Goal: Task Accomplishment & Management: Complete application form

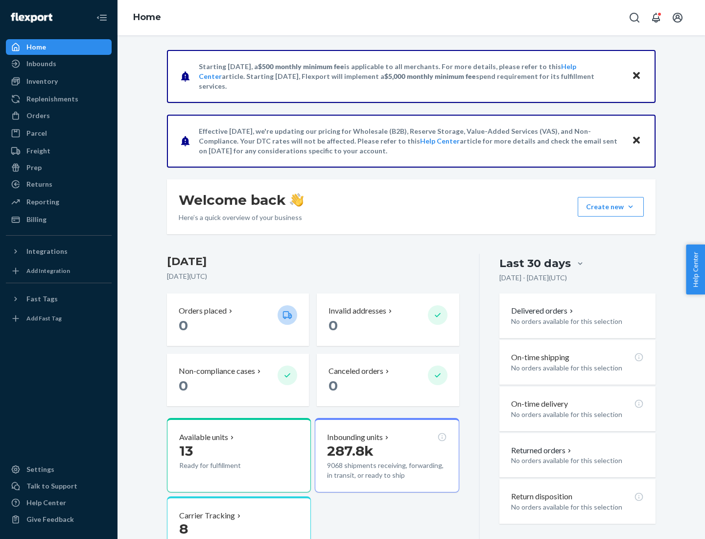
click at [631, 207] on button "Create new Create new inbound Create new order Create new product" at bounding box center [611, 207] width 66 height 20
click at [59, 64] on div "Inbounds" at bounding box center [59, 64] width 104 height 14
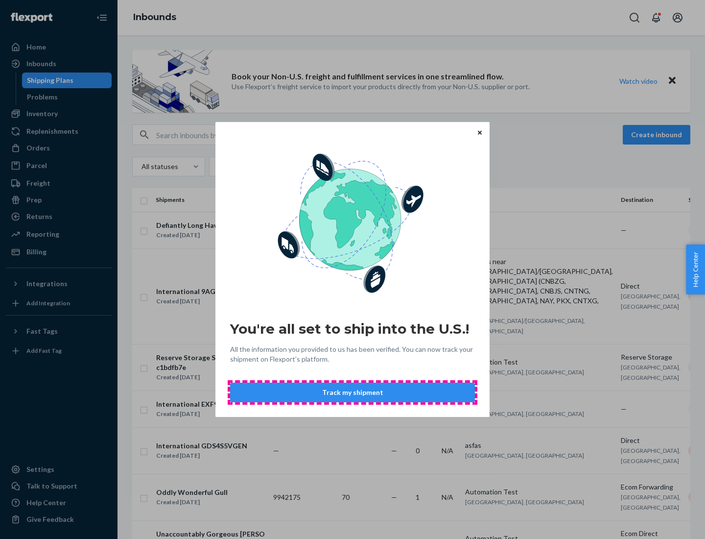
click at [353, 392] on button "Track my shipment" at bounding box center [352, 392] width 245 height 20
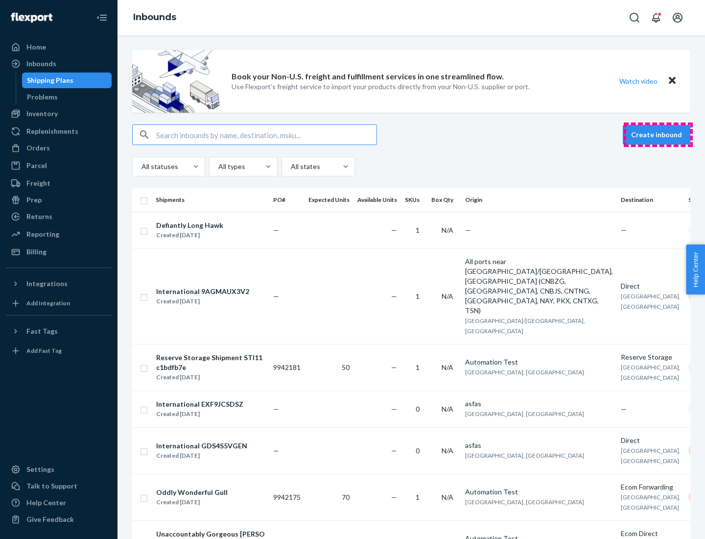
click at [658, 135] on button "Create inbound" at bounding box center [657, 135] width 68 height 20
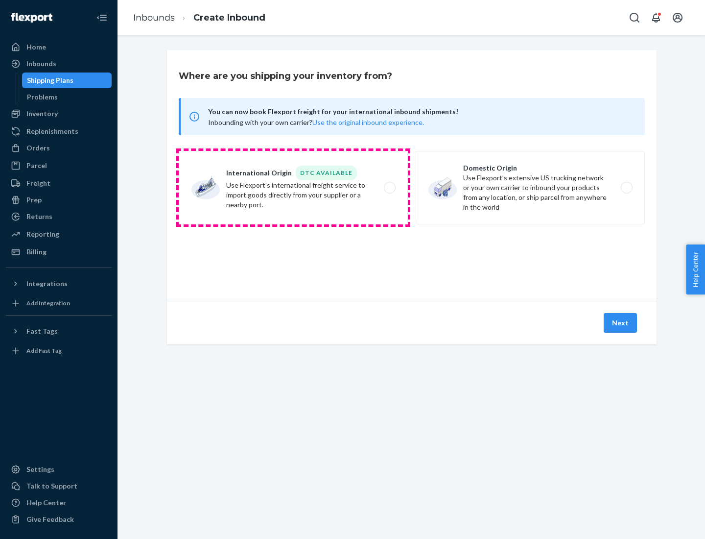
click at [293, 188] on label "International Origin DTC Available Use Flexport's international freight service…" at bounding box center [293, 187] width 229 height 73
click at [389, 188] on input "International Origin DTC Available Use Flexport's international freight service…" at bounding box center [392, 188] width 6 height 6
radio input "true"
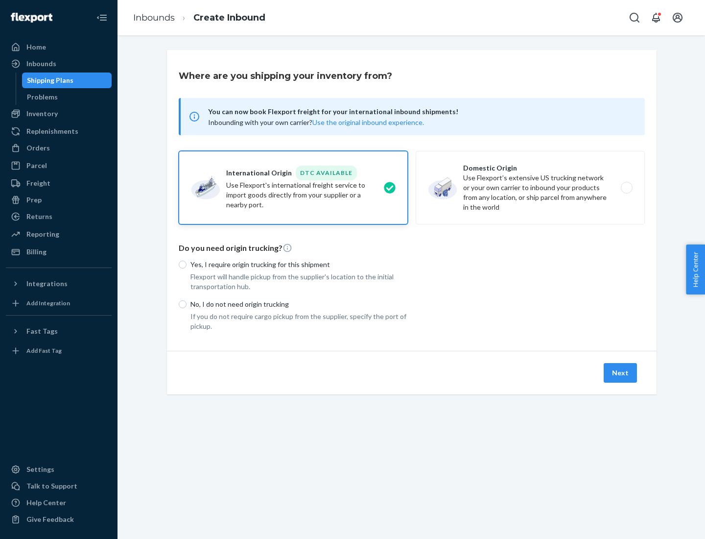
click at [299, 304] on p "No, I do not need origin trucking" at bounding box center [298, 304] width 217 height 10
click at [187, 304] on input "No, I do not need origin trucking" at bounding box center [183, 304] width 8 height 8
radio input "true"
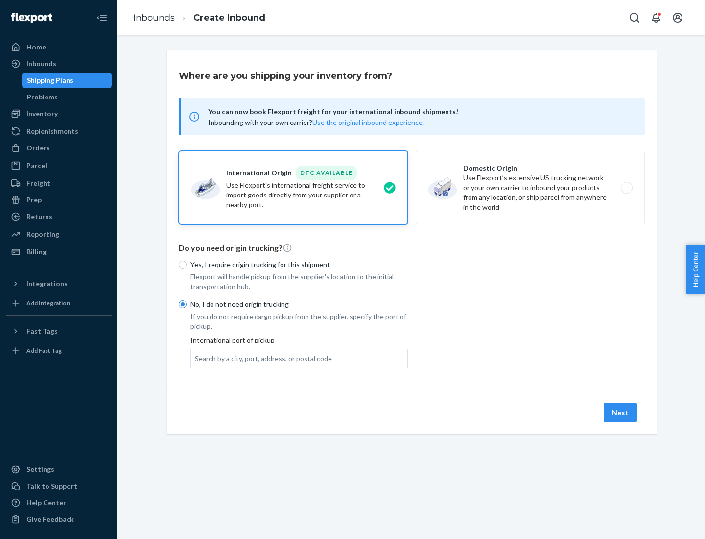
click at [261, 358] on div "Search by a city, port, address, or postal code" at bounding box center [263, 359] width 137 height 10
click at [196, 358] on input "Search by a city, port, address, or postal code" at bounding box center [195, 359] width 1 height 10
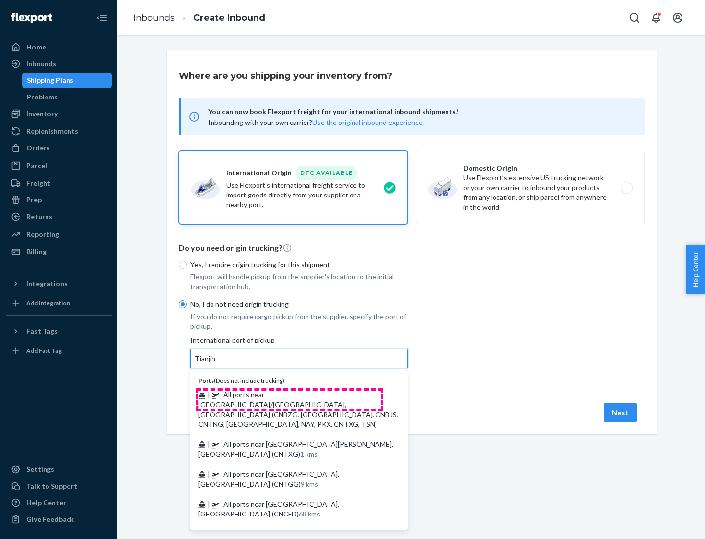
click at [289, 394] on span "| All ports near [GEOGRAPHIC_DATA]/[GEOGRAPHIC_DATA], [GEOGRAPHIC_DATA] (CNBZG,…" at bounding box center [298, 409] width 200 height 38
click at [216, 363] on input "Tianjin" at bounding box center [206, 359] width 22 height 10
type input "All ports near [GEOGRAPHIC_DATA]/[GEOGRAPHIC_DATA], [GEOGRAPHIC_DATA] (CNBZG, […"
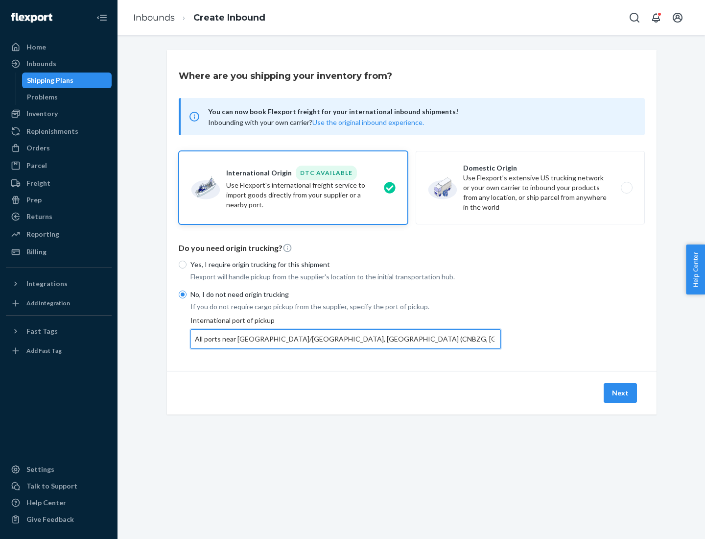
click at [621, 392] on button "Next" at bounding box center [620, 393] width 33 height 20
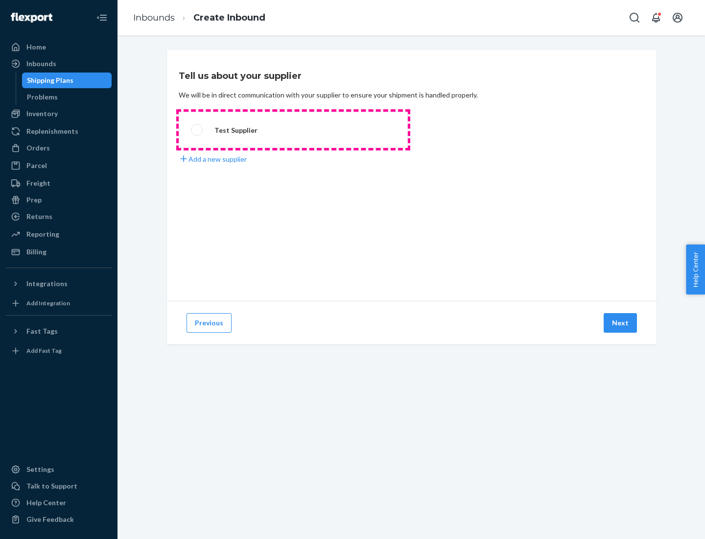
click at [293, 130] on label "Test Supplier" at bounding box center [293, 130] width 229 height 36
click at [197, 130] on input "Test Supplier" at bounding box center [194, 130] width 6 height 6
radio input "true"
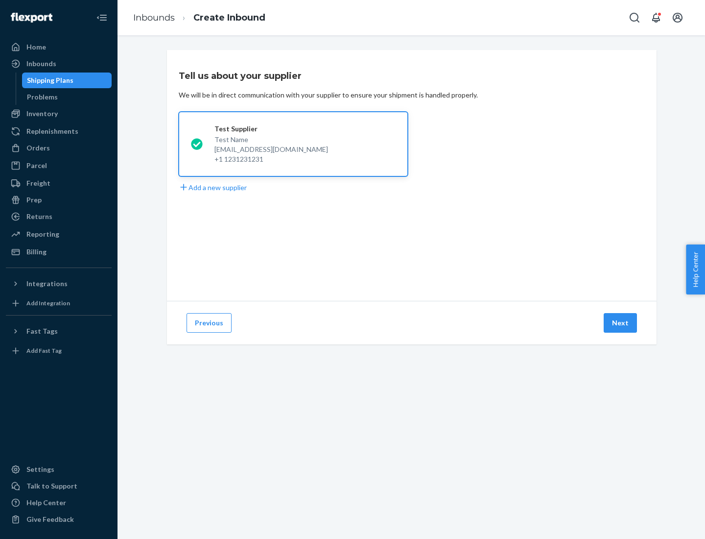
click at [621, 323] on button "Next" at bounding box center [620, 323] width 33 height 20
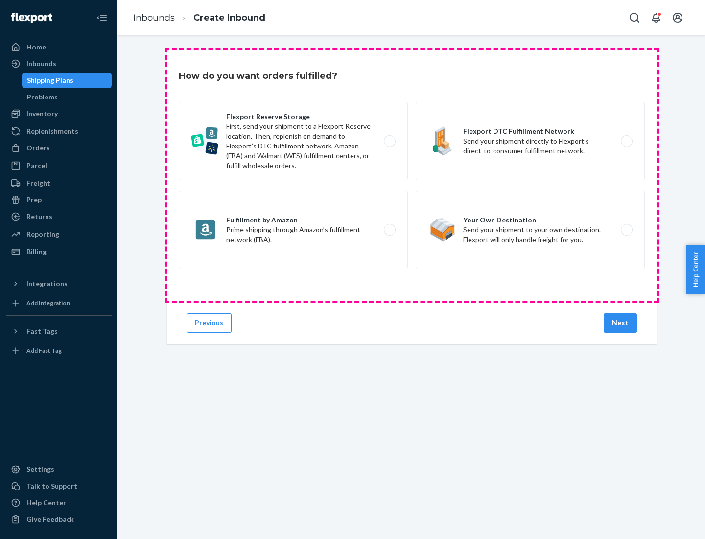
click at [412, 175] on div "Flexport Reserve Storage First, send your shipment to a Flexport Reserve locati…" at bounding box center [412, 186] width 466 height 169
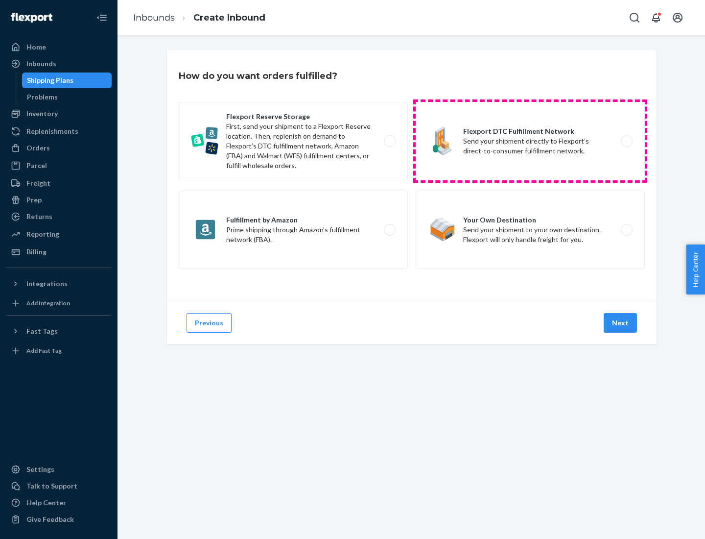
click at [530, 141] on label "Flexport DTC Fulfillment Network Send your shipment directly to Flexport’s dire…" at bounding box center [530, 141] width 229 height 78
click at [626, 141] on input "Flexport DTC Fulfillment Network Send your shipment directly to Flexport’s dire…" at bounding box center [629, 141] width 6 height 6
radio input "true"
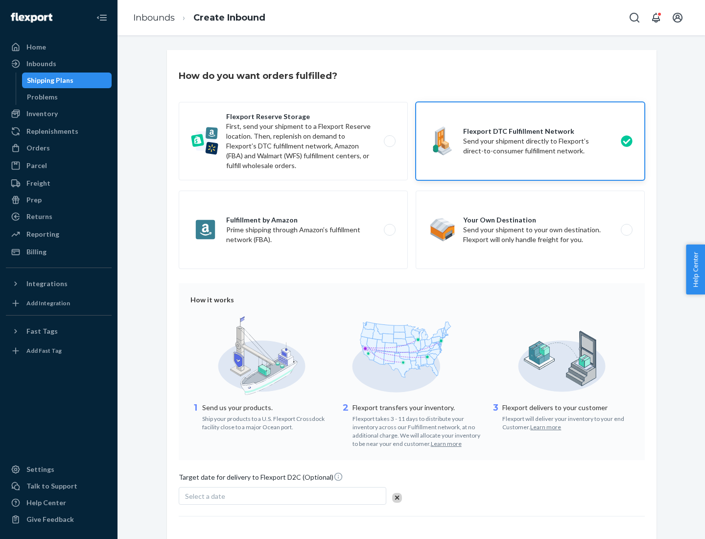
scroll to position [72, 0]
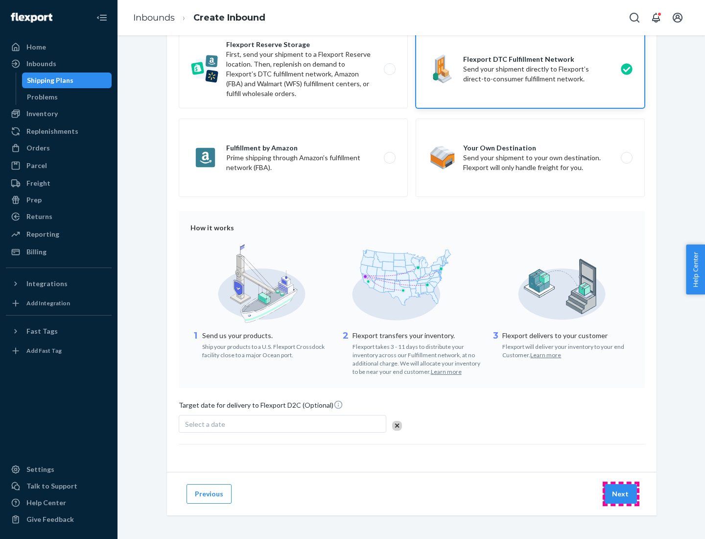
click at [621, 493] on button "Next" at bounding box center [620, 494] width 33 height 20
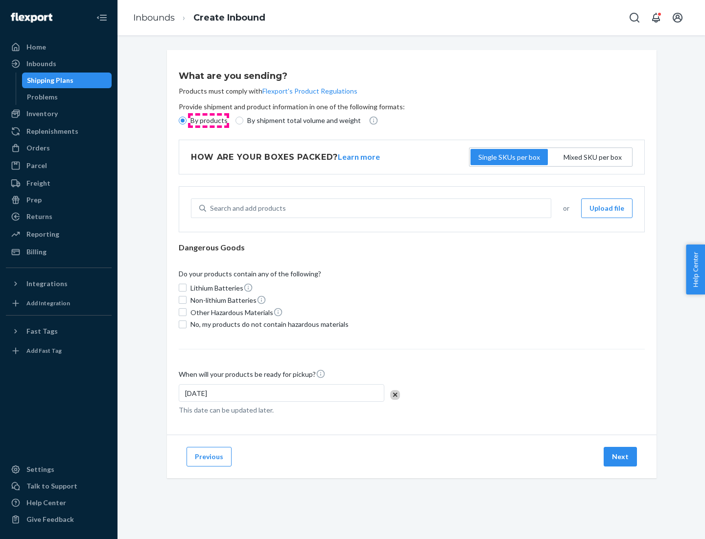
click at [208, 120] on p "By products" at bounding box center [208, 121] width 37 height 10
click at [187, 120] on input "By products" at bounding box center [183, 121] width 8 height 8
click at [246, 208] on div "Search and add products" at bounding box center [248, 208] width 76 height 10
click at [211, 208] on input "Search and add products" at bounding box center [210, 208] width 1 height 10
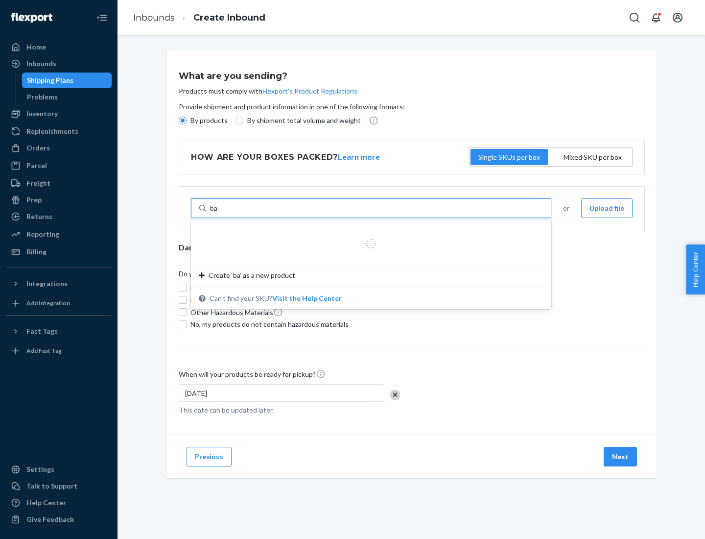
type input "basic"
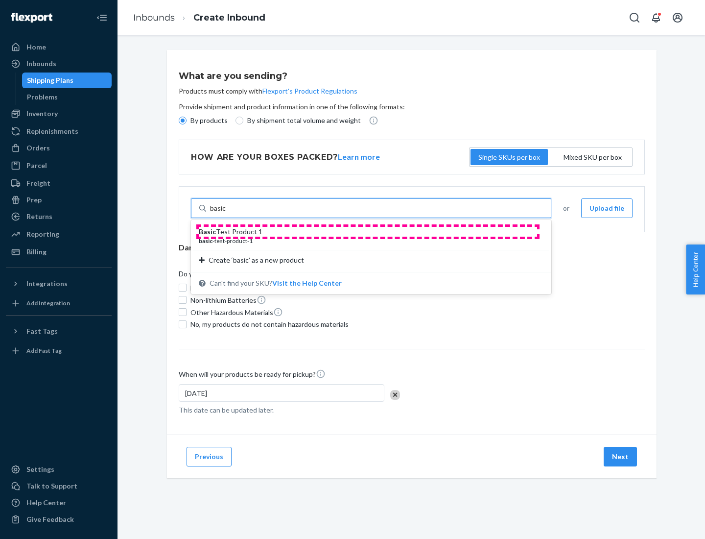
click at [368, 232] on div "Basic Test Product 1" at bounding box center [367, 232] width 337 height 10
click at [226, 213] on input "basic" at bounding box center [218, 208] width 16 height 10
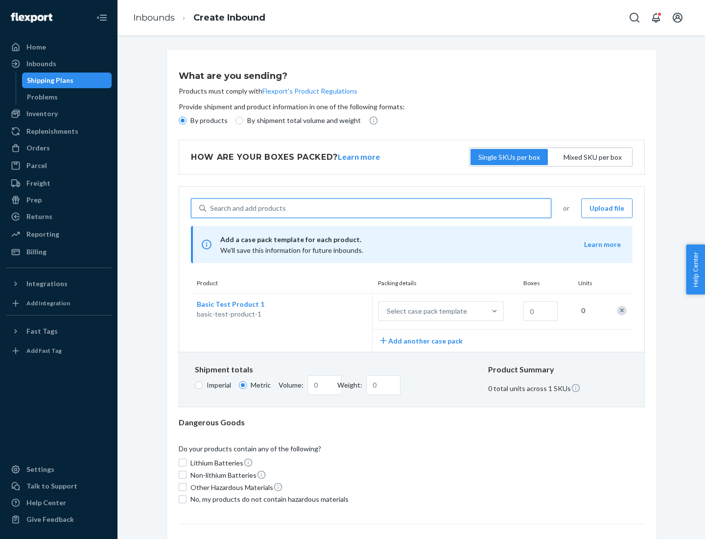
scroll to position [24, 0]
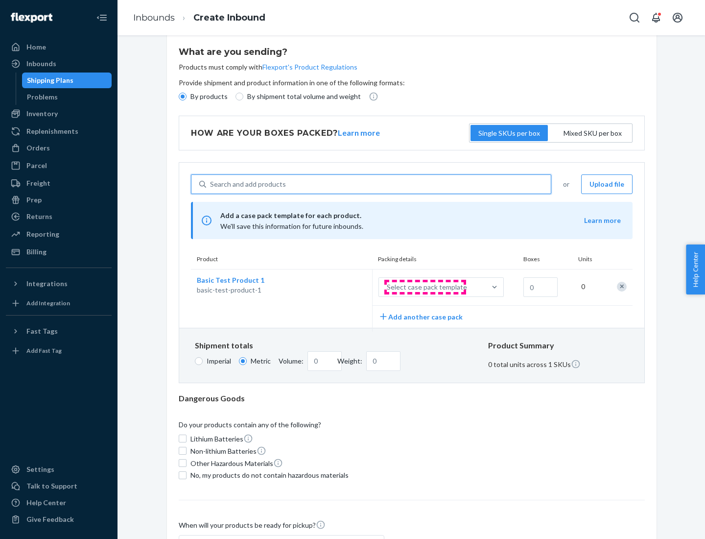
click at [425, 287] on div "Select case pack template" at bounding box center [427, 287] width 80 height 10
click at [338, 287] on input "Select case pack template" at bounding box center [338, 287] width 0 height 0
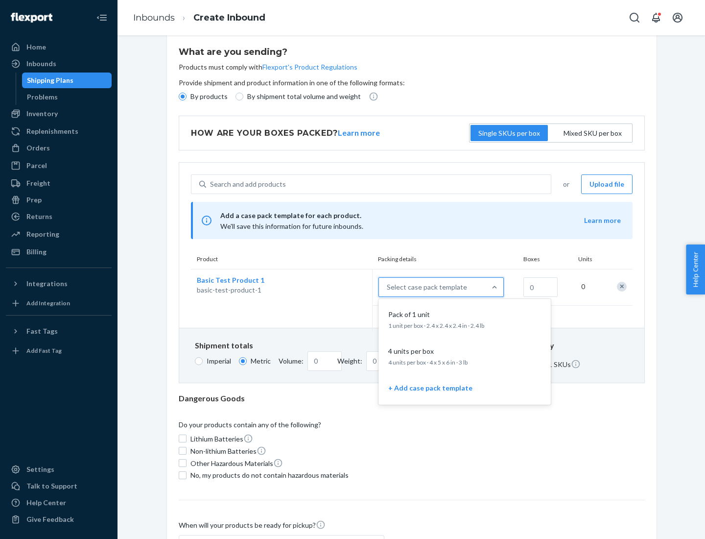
scroll to position [56, 0]
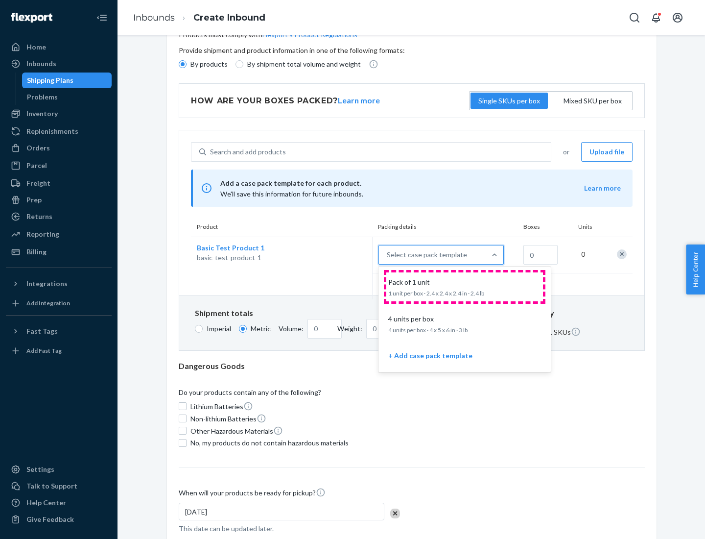
click at [465, 286] on div "Pack of 1 unit" at bounding box center [462, 282] width 157 height 10
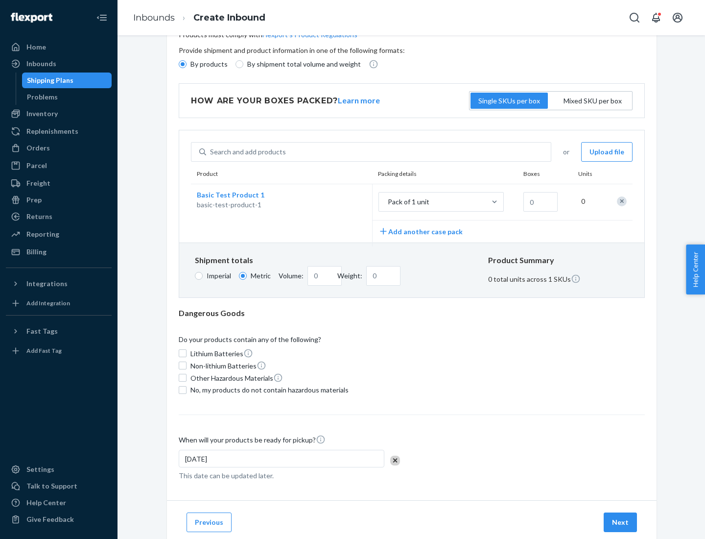
scroll to position [0, 0]
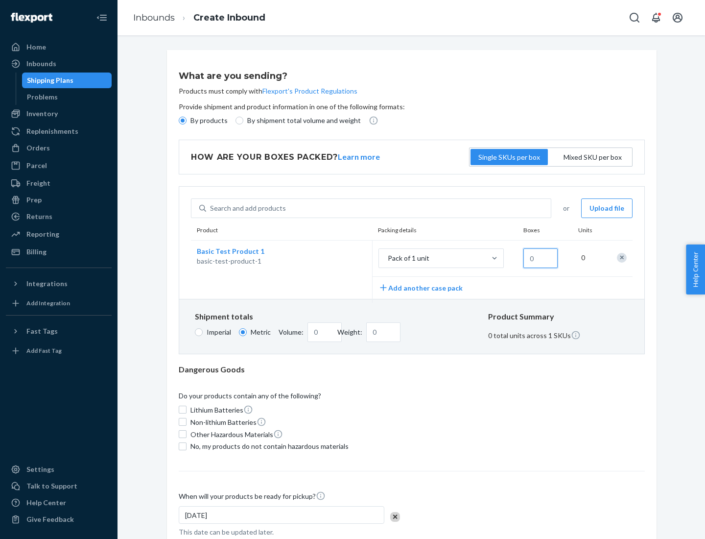
type input "1.09"
type input "1"
type input "10.89"
type input "100"
type input "0.23"
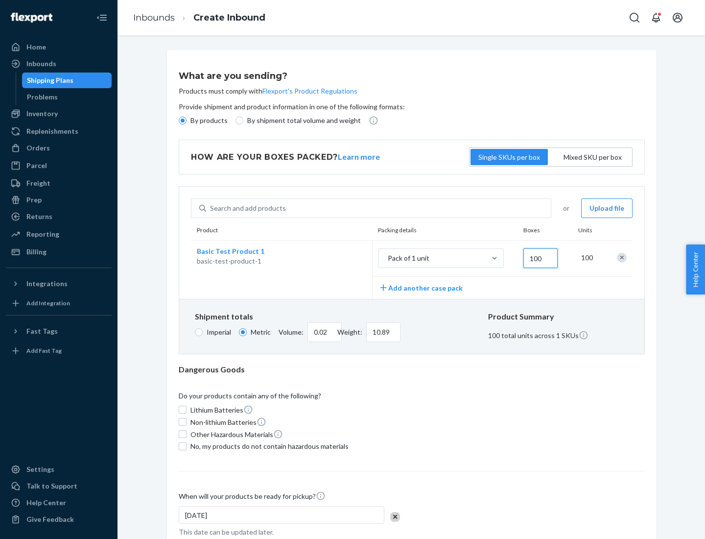
type input "1088.62"
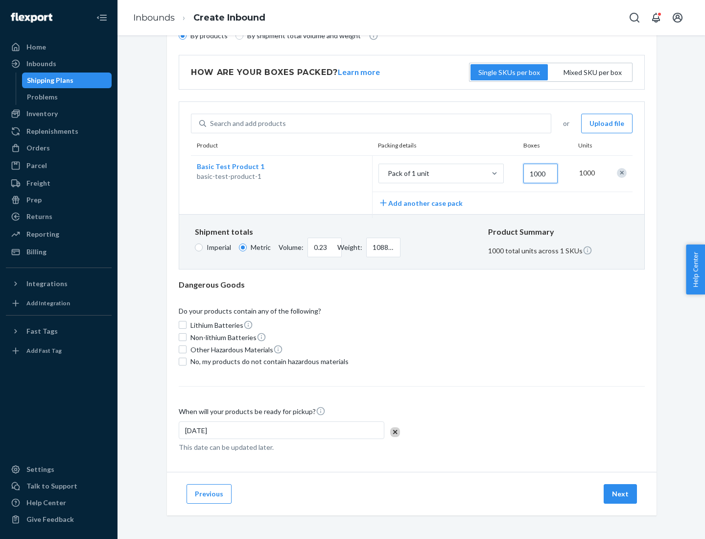
type input "1000"
click at [268, 361] on span "No, my products do not contain hazardous materials" at bounding box center [269, 361] width 158 height 10
click at [187, 361] on input "No, my products do not contain hazardous materials" at bounding box center [183, 361] width 8 height 8
checkbox input "true"
click at [621, 493] on button "Next" at bounding box center [620, 494] width 33 height 20
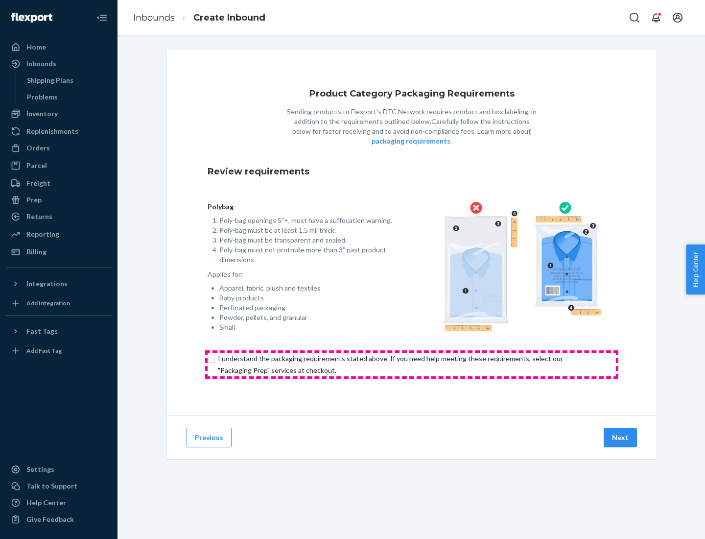
click at [412, 364] on input "checkbox" at bounding box center [412, 365] width 408 height 24
checkbox input "true"
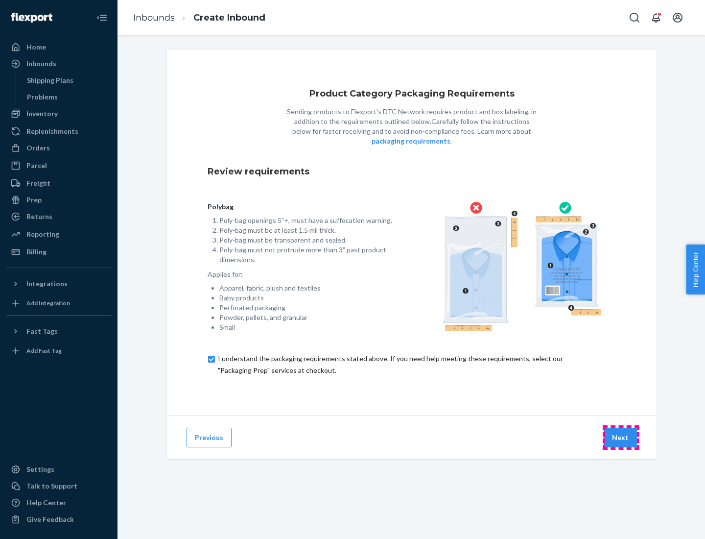
click at [621, 437] on button "Next" at bounding box center [620, 437] width 33 height 20
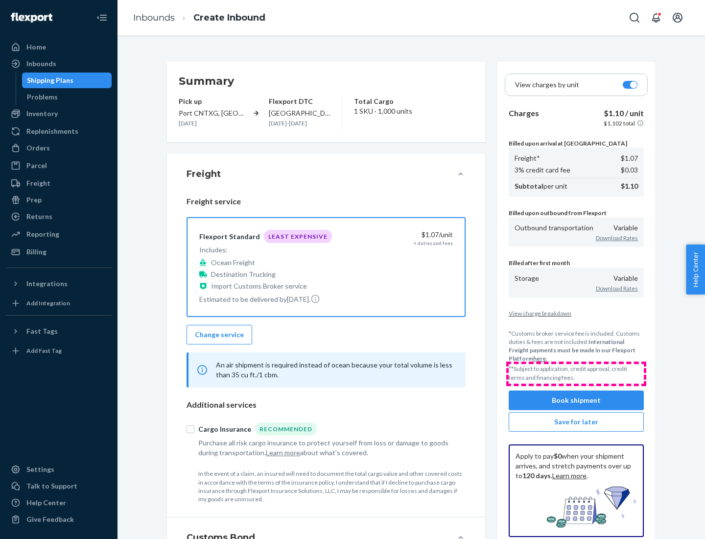
scroll to position [113, 0]
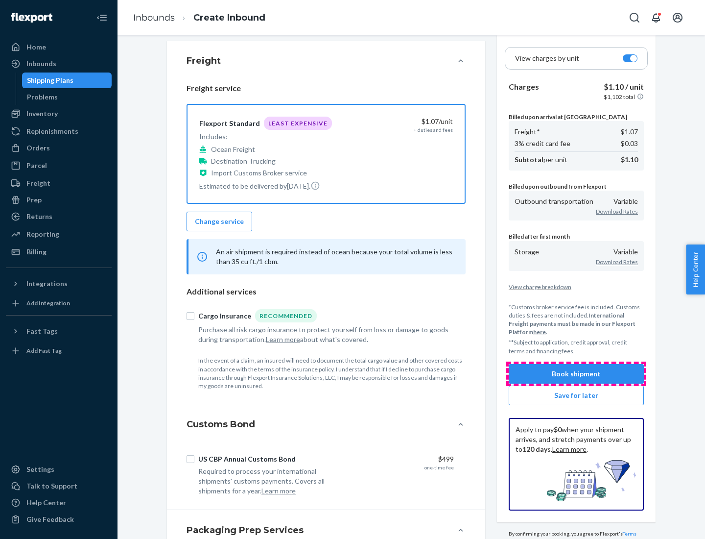
click at [576, 373] on button "Book shipment" at bounding box center [576, 374] width 135 height 20
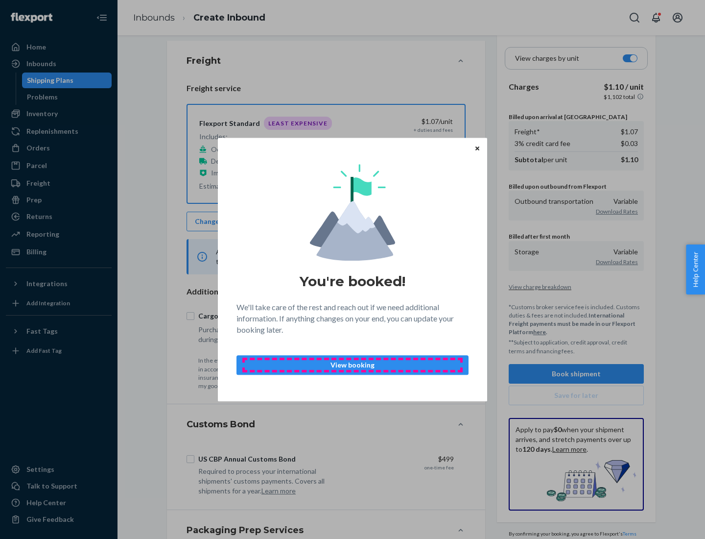
click at [353, 364] on p "View booking" at bounding box center [352, 365] width 215 height 10
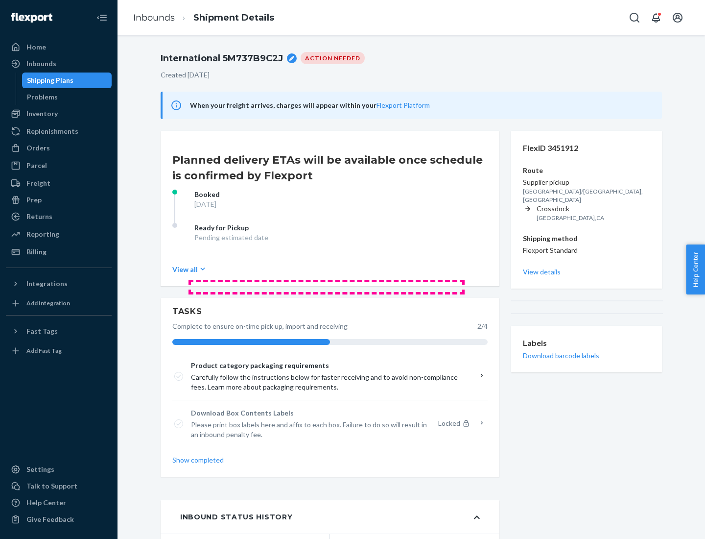
scroll to position [78, 0]
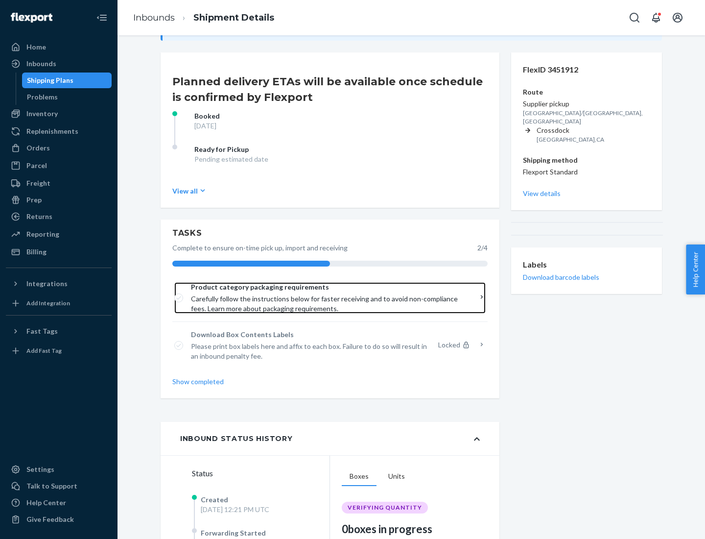
click at [327, 287] on span "Product category packaging requirements" at bounding box center [326, 287] width 271 height 10
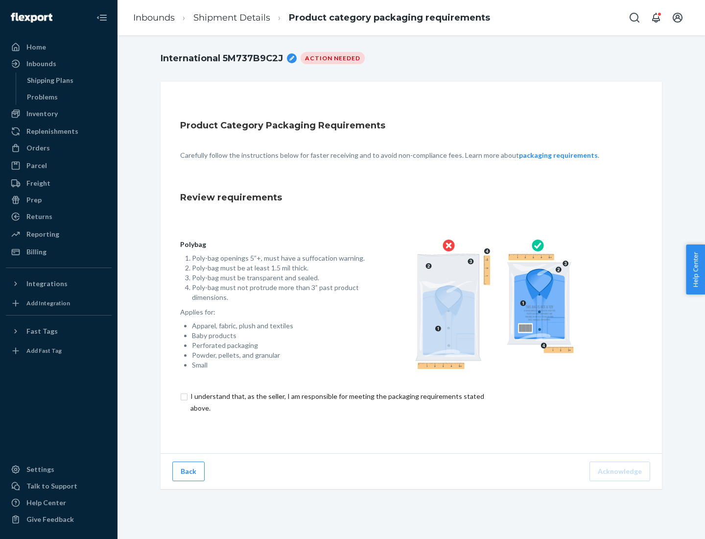
click at [336, 402] on input "checkbox" at bounding box center [343, 402] width 326 height 24
checkbox input "true"
click at [621, 471] on button "Acknowledge" at bounding box center [620, 471] width 61 height 20
